Goal: Task Accomplishment & Management: Manage account settings

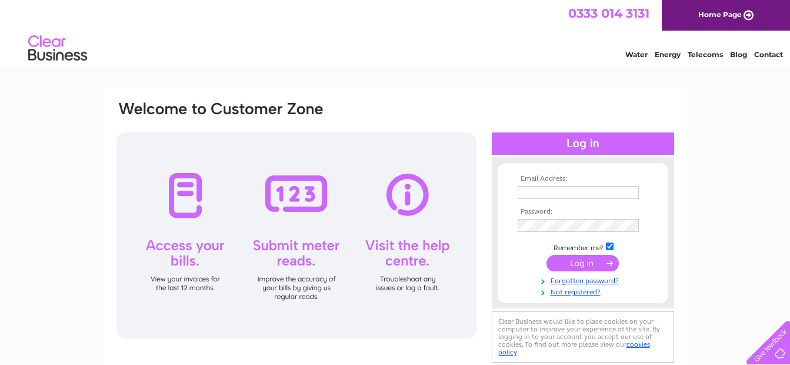
click at [548, 190] on input "text" at bounding box center [578, 192] width 121 height 13
paste input "uk.london.facilities.invoicing@ajg.com"
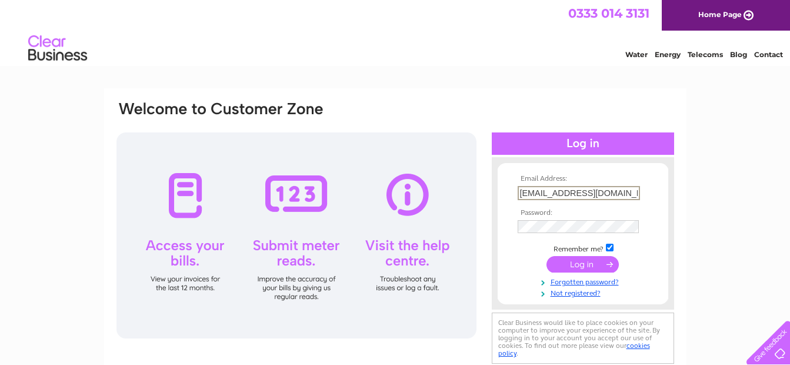
scroll to position [0, 25]
type input "uk.london.facilities.invoicing@ajg.com"
click at [579, 266] on input "submit" at bounding box center [582, 264] width 72 height 16
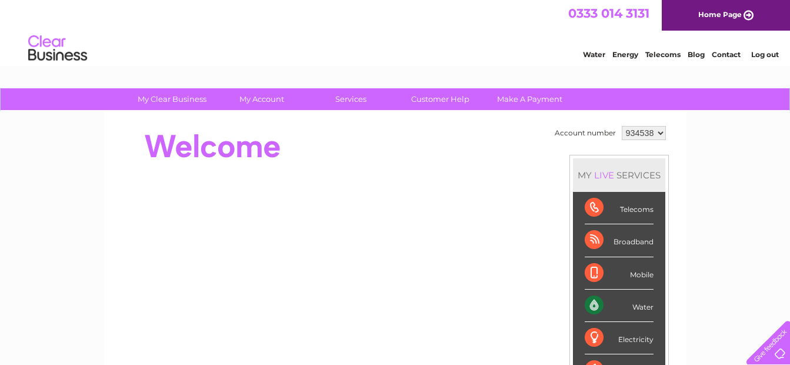
click at [657, 134] on select "934538" at bounding box center [644, 133] width 44 height 14
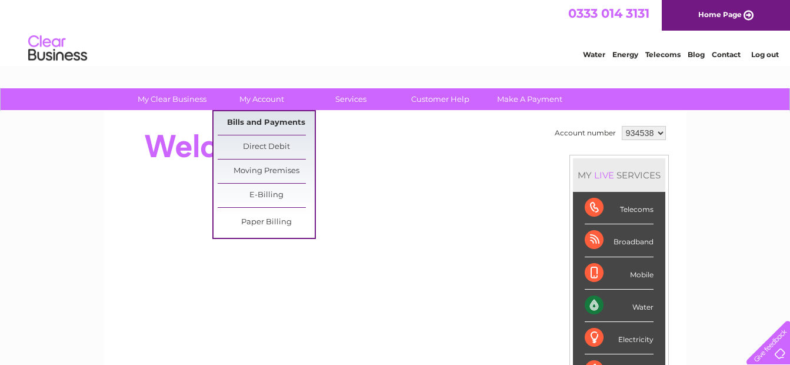
click at [269, 122] on link "Bills and Payments" at bounding box center [266, 123] width 97 height 24
